Goal: Information Seeking & Learning: Find specific page/section

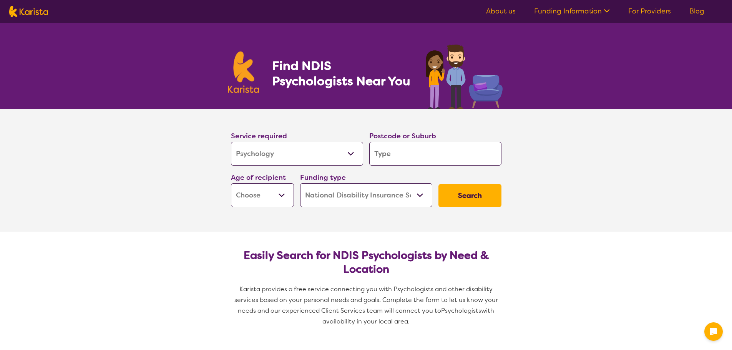
select select "Psychology"
select select "NDIS"
select select "Psychology"
select select "NDIS"
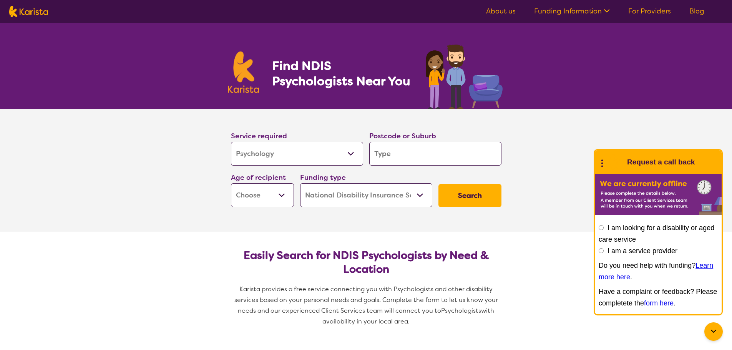
click at [387, 155] on input "search" at bounding box center [435, 154] width 132 height 24
click at [425, 148] on input "search" at bounding box center [435, 154] width 132 height 24
type input "2"
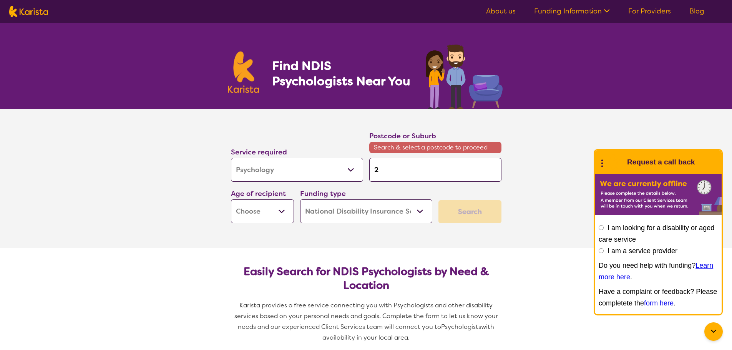
type input "24"
type input "246"
type input "2460"
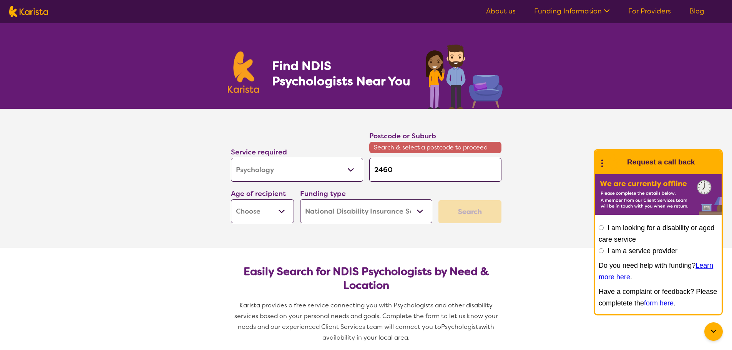
type input "2460"
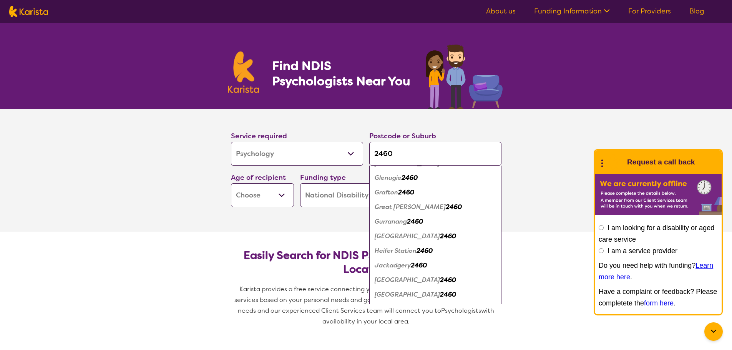
scroll to position [538, 0]
type input "2460"
click at [439, 184] on button "Search" at bounding box center [470, 195] width 63 height 23
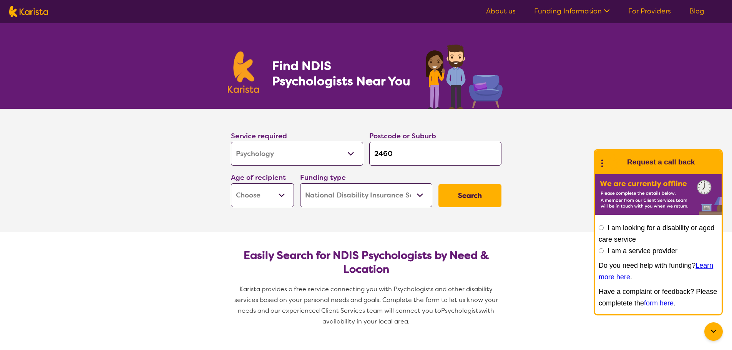
click at [259, 188] on select "Early Childhood - 0 to 9 Child - 10 to 11 Adolescent - 12 to 17 Adult - 18 to 6…" at bounding box center [262, 195] width 63 height 24
select select "CH"
click at [231, 183] on select "Early Childhood - 0 to 9 Child - 10 to 11 Adolescent - 12 to 17 Adult - 18 to 6…" at bounding box center [262, 195] width 63 height 24
select select "CH"
click at [390, 193] on select "Home Care Package (HCP) National Disability Insurance Scheme (NDIS) I don't know" at bounding box center [366, 195] width 132 height 24
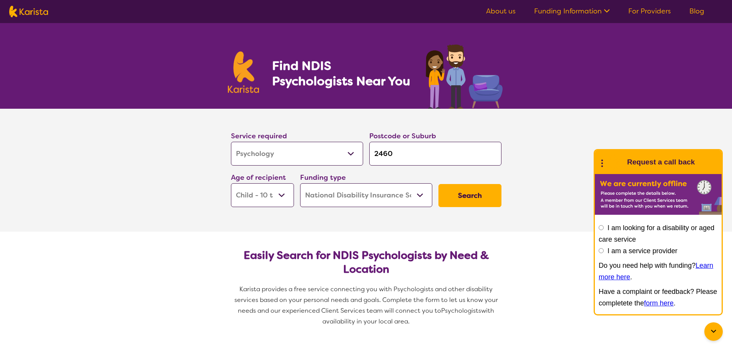
select select "i-don-t-know"
click at [300, 183] on select "Home Care Package (HCP) National Disability Insurance Scheme (NDIS) I don't know" at bounding box center [366, 195] width 132 height 24
select select "i-don-t-know"
click at [466, 196] on button "Search" at bounding box center [470, 195] width 63 height 23
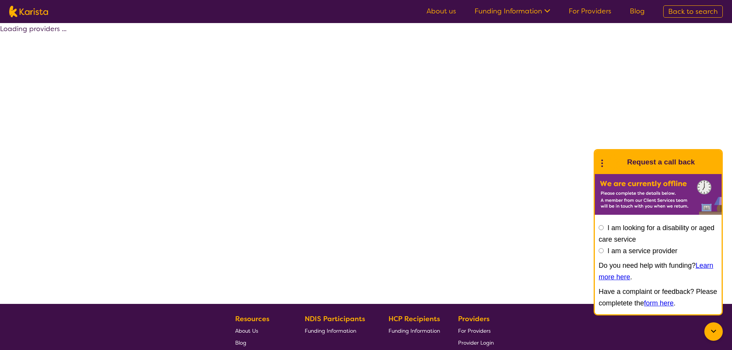
select select "Psychology"
select select "CH"
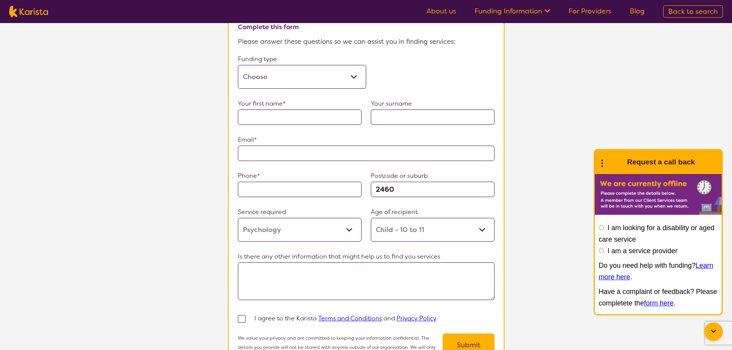
scroll to position [461, 0]
select select "Psychology"
select select "CH"
select select "NDIS"
select select "Psychology"
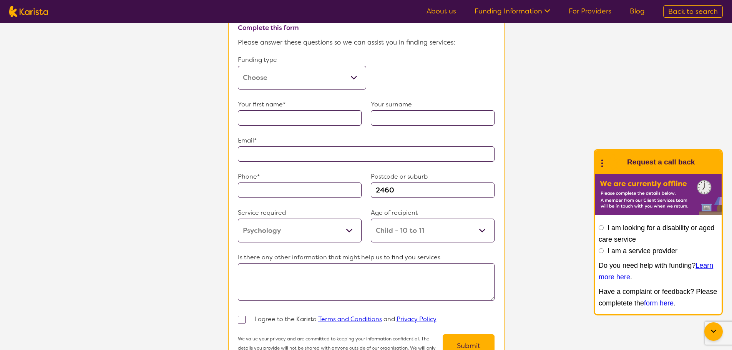
select select "CH"
select select "NDIS"
